Goal: Navigation & Orientation: Find specific page/section

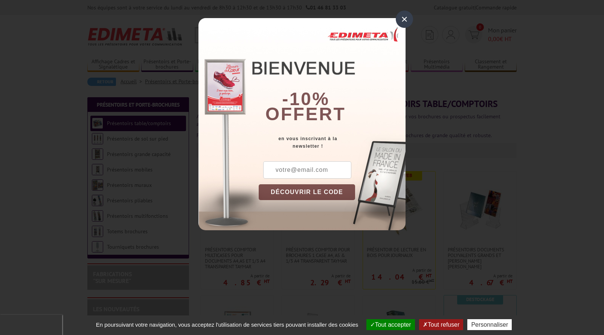
click at [407, 20] on div "×" at bounding box center [404, 19] width 17 height 17
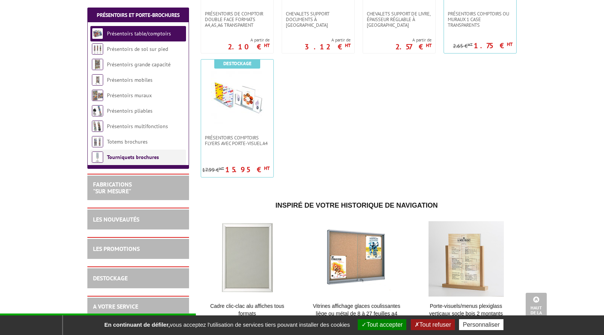
scroll to position [264, 0]
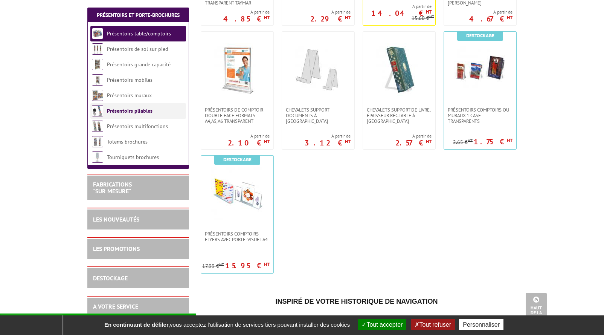
click at [116, 110] on link "Présentoirs pliables" at bounding box center [130, 110] width 46 height 7
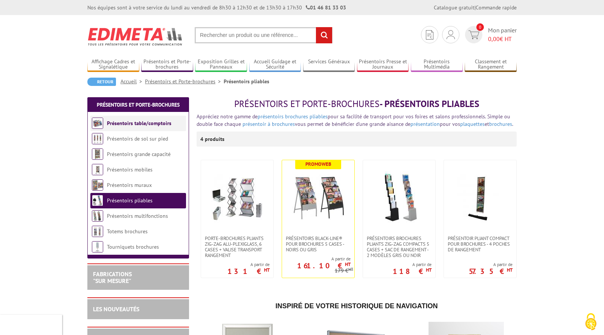
click at [131, 124] on link "Présentoirs table/comptoirs" at bounding box center [139, 123] width 64 height 7
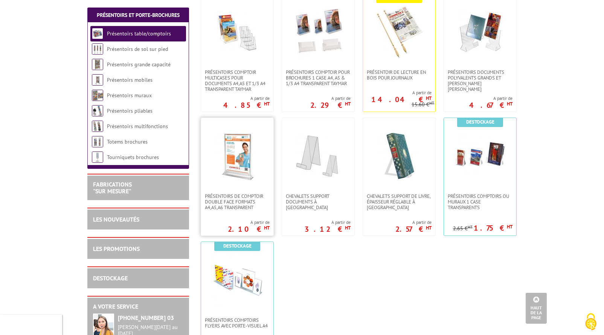
scroll to position [226, 0]
